Goal: Task Accomplishment & Management: Manage account settings

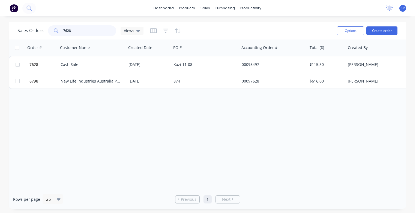
drag, startPoint x: 80, startPoint y: 33, endPoint x: 62, endPoint y: 33, distance: 18.8
click at [62, 33] on div "7628" at bounding box center [82, 30] width 68 height 11
type input "7"
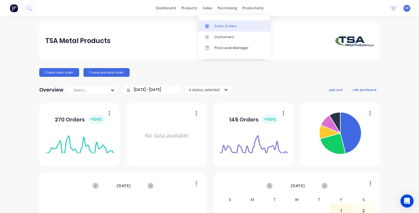
click at [220, 26] on div "Sales Orders" at bounding box center [225, 26] width 22 height 5
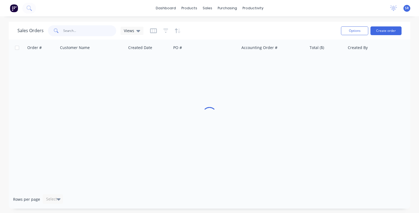
click at [79, 29] on input "text" at bounding box center [89, 30] width 53 height 11
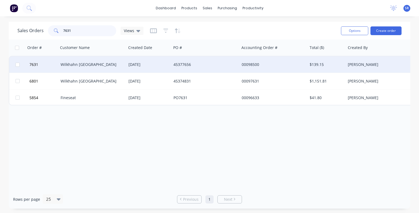
type input "7631"
click at [81, 62] on div "Wilkhahn Asia Pacific" at bounding box center [91, 64] width 61 height 5
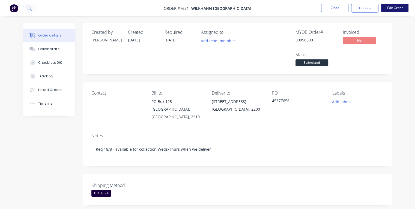
click at [396, 8] on button "Edit Order" at bounding box center [394, 8] width 27 height 8
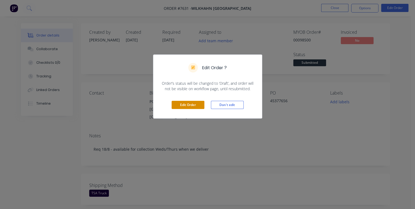
click at [186, 104] on button "Edit Order" at bounding box center [188, 105] width 33 height 8
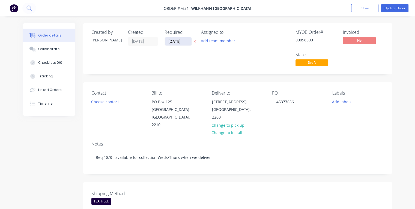
drag, startPoint x: 185, startPoint y: 40, endPoint x: 167, endPoint y: 40, distance: 17.5
click at [167, 40] on input "31/12/25" at bounding box center [178, 41] width 27 height 8
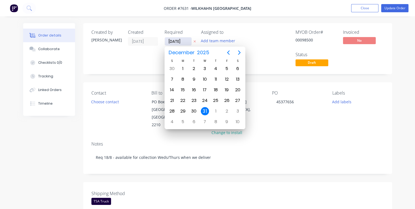
type input "18/08/25"
click at [183, 100] on div "18" at bounding box center [183, 101] width 8 height 8
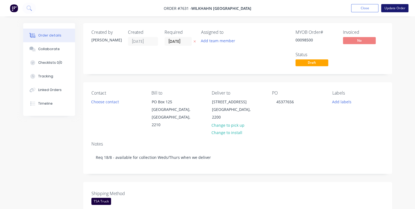
click at [391, 10] on button "Update Order" at bounding box center [394, 8] width 27 height 8
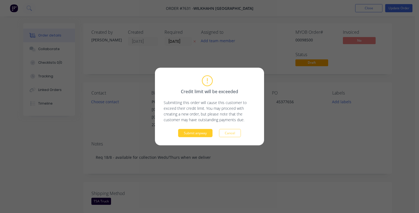
click at [207, 134] on button "Submit anyway" at bounding box center [195, 133] width 34 height 8
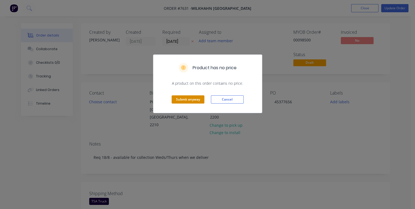
click at [180, 97] on button "Submit anyway" at bounding box center [188, 100] width 33 height 8
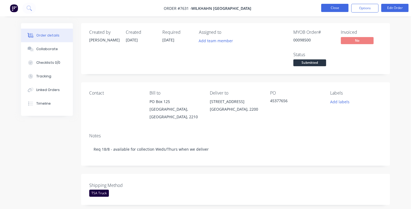
click at [334, 9] on button "Close" at bounding box center [334, 8] width 27 height 8
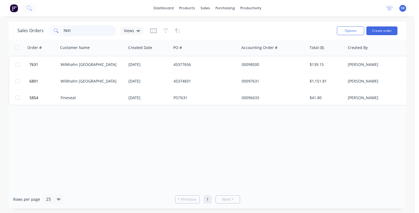
click at [88, 29] on input "7631" at bounding box center [89, 30] width 53 height 11
type input "7632"
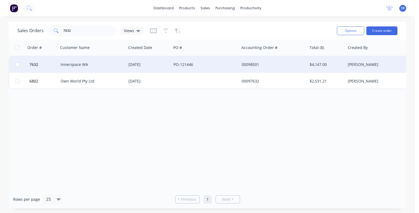
click at [87, 67] on div "Innerspace WA" at bounding box center [91, 64] width 61 height 5
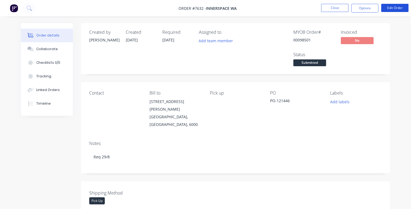
click at [395, 9] on button "Edit Order" at bounding box center [394, 8] width 27 height 8
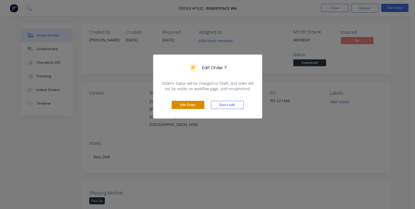
click at [193, 103] on button "Edit Order" at bounding box center [188, 105] width 33 height 8
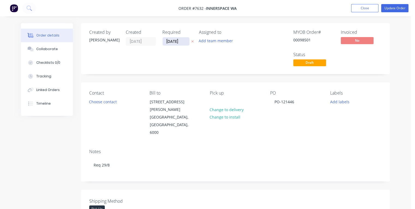
drag, startPoint x: 182, startPoint y: 40, endPoint x: 163, endPoint y: 41, distance: 18.8
click at [163, 41] on input "31/12/25" at bounding box center [176, 41] width 27 height 8
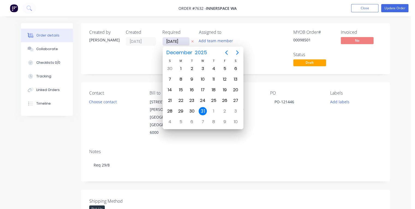
type input "25/08/25"
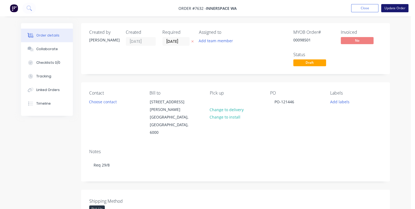
click at [391, 10] on button "Update Order" at bounding box center [394, 8] width 27 height 8
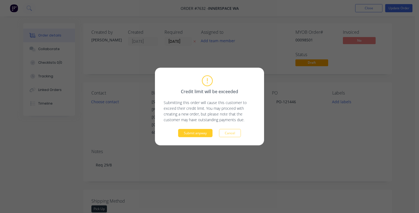
click at [196, 132] on button "Submit anyway" at bounding box center [195, 133] width 34 height 8
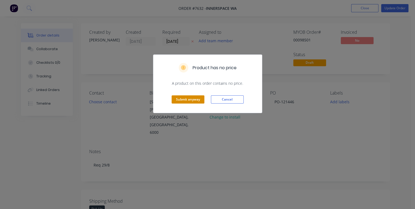
click at [186, 100] on button "Submit anyway" at bounding box center [188, 100] width 33 height 8
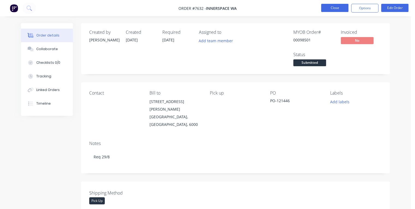
click at [332, 8] on button "Close" at bounding box center [334, 8] width 27 height 8
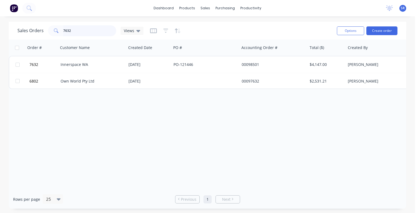
click at [72, 31] on input "7632" at bounding box center [89, 30] width 53 height 11
type input "7633"
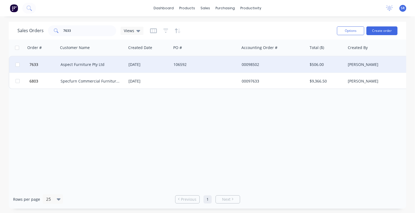
click at [85, 67] on div "Aspect Furniture Pty Ltd" at bounding box center [92, 64] width 68 height 16
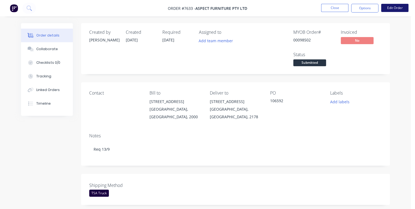
click at [395, 8] on button "Edit Order" at bounding box center [394, 8] width 27 height 8
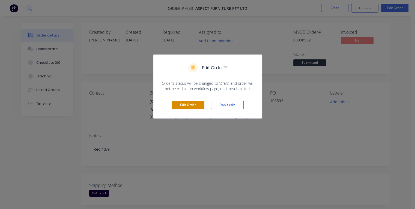
click at [180, 106] on button "Edit Order" at bounding box center [188, 105] width 33 height 8
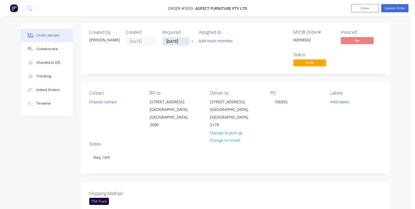
drag, startPoint x: 181, startPoint y: 40, endPoint x: 164, endPoint y: 41, distance: 16.4
click at [164, 41] on input "31/12/25" at bounding box center [176, 41] width 27 height 8
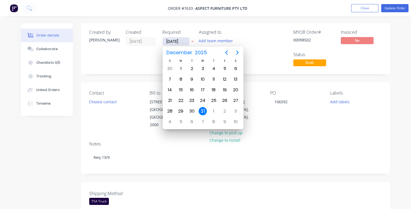
type input "11/09/25"
click at [214, 78] on div "11" at bounding box center [214, 79] width 8 height 8
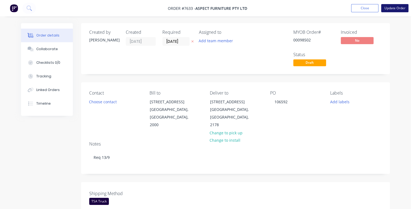
click at [392, 9] on button "Update Order" at bounding box center [394, 8] width 27 height 8
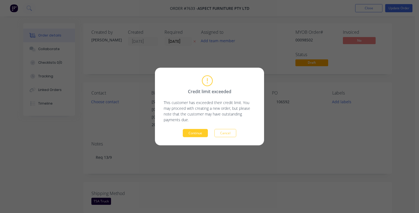
click at [203, 133] on button "Continue" at bounding box center [195, 133] width 25 height 8
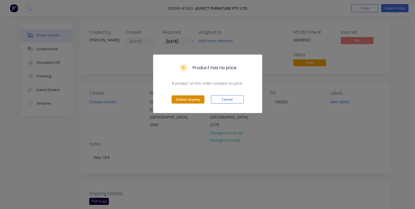
click at [198, 101] on button "Submit anyway" at bounding box center [188, 100] width 33 height 8
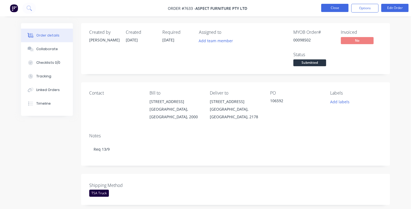
click at [329, 7] on button "Close" at bounding box center [334, 8] width 27 height 8
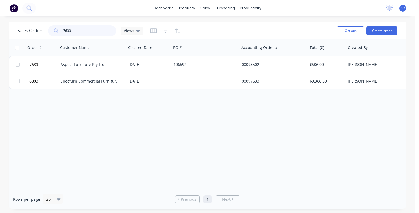
click at [95, 28] on input "7633" at bounding box center [89, 30] width 53 height 11
type input "7634"
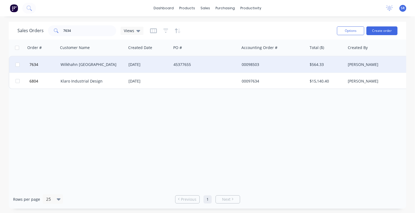
click at [81, 68] on div "Wilkhahn Asia Pacific" at bounding box center [92, 64] width 68 height 16
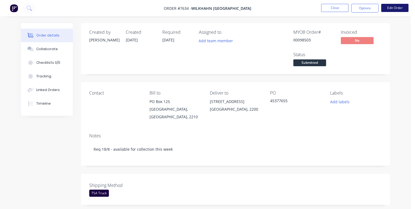
click at [398, 9] on button "Edit Order" at bounding box center [394, 8] width 27 height 8
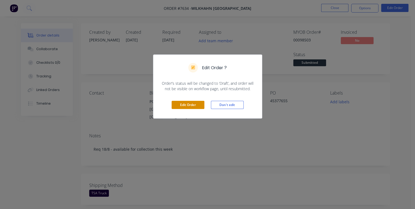
click at [192, 104] on button "Edit Order" at bounding box center [188, 105] width 33 height 8
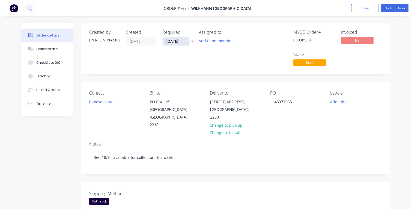
drag, startPoint x: 185, startPoint y: 41, endPoint x: 166, endPoint y: 42, distance: 19.1
click at [166, 42] on input "31/12/25" at bounding box center [176, 41] width 27 height 8
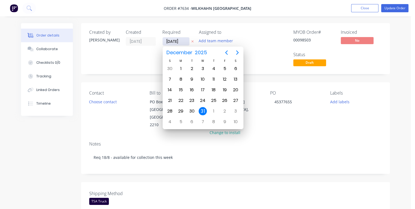
type input "18/08/25"
click at [181, 100] on div "18" at bounding box center [181, 101] width 8 height 8
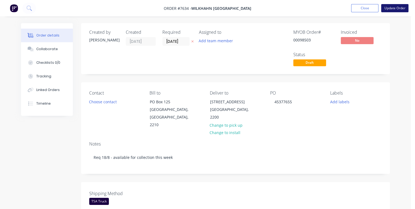
click at [394, 7] on button "Update Order" at bounding box center [394, 8] width 27 height 8
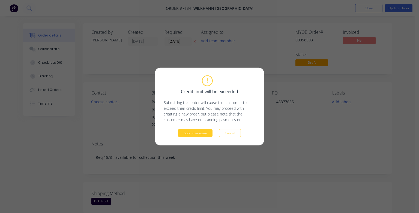
click at [203, 135] on button "Submit anyway" at bounding box center [195, 133] width 34 height 8
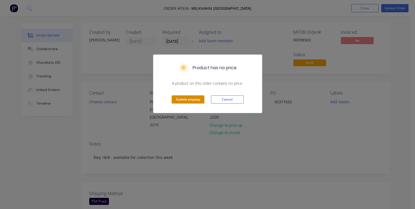
click at [199, 99] on button "Submit anyway" at bounding box center [188, 100] width 33 height 8
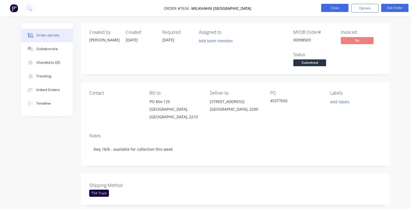
click at [345, 9] on button "Close" at bounding box center [334, 8] width 27 height 8
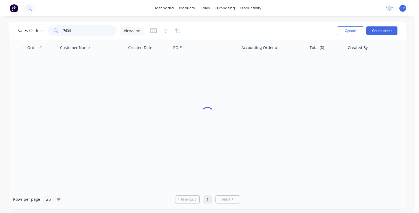
click at [76, 31] on input "7634" at bounding box center [89, 30] width 53 height 11
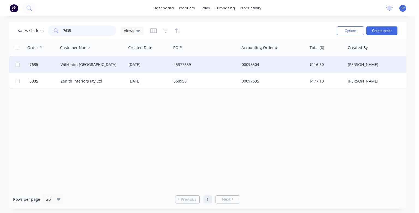
type input "7635"
click at [95, 64] on div "Wilkhahn Asia Pacific" at bounding box center [91, 64] width 61 height 5
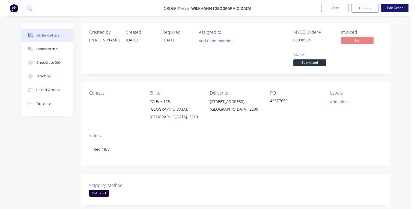
click at [392, 7] on button "Edit Order" at bounding box center [394, 8] width 27 height 8
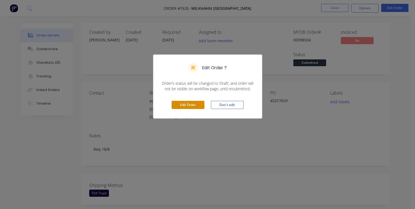
click at [184, 105] on button "Edit Order" at bounding box center [188, 105] width 33 height 8
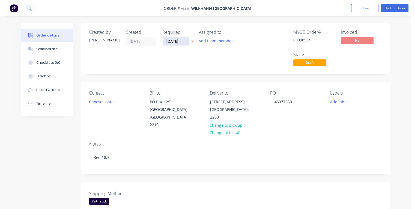
drag, startPoint x: 181, startPoint y: 41, endPoint x: 165, endPoint y: 42, distance: 15.9
click at [165, 42] on input "31/12/25" at bounding box center [176, 41] width 27 height 8
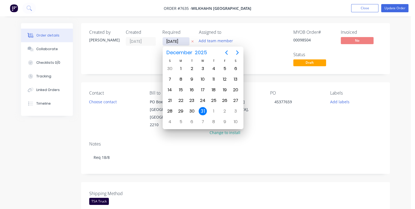
type input "18/08/25"
click at [181, 99] on div "18" at bounding box center [181, 101] width 8 height 8
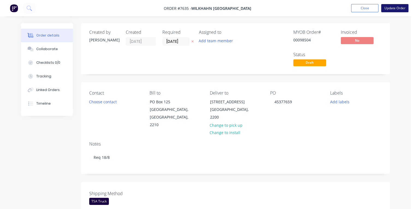
click at [398, 8] on button "Update Order" at bounding box center [394, 8] width 27 height 8
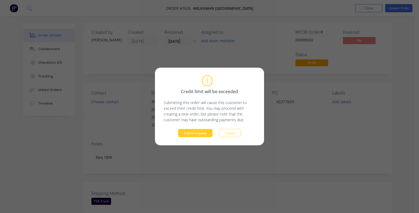
click at [201, 134] on button "Submit anyway" at bounding box center [195, 133] width 34 height 8
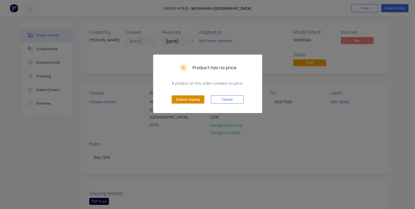
click at [194, 96] on button "Submit anyway" at bounding box center [188, 100] width 33 height 8
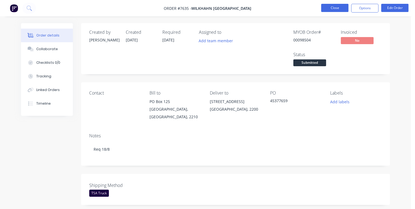
click at [329, 5] on button "Close" at bounding box center [334, 8] width 27 height 8
